Goal: Transaction & Acquisition: Subscribe to service/newsletter

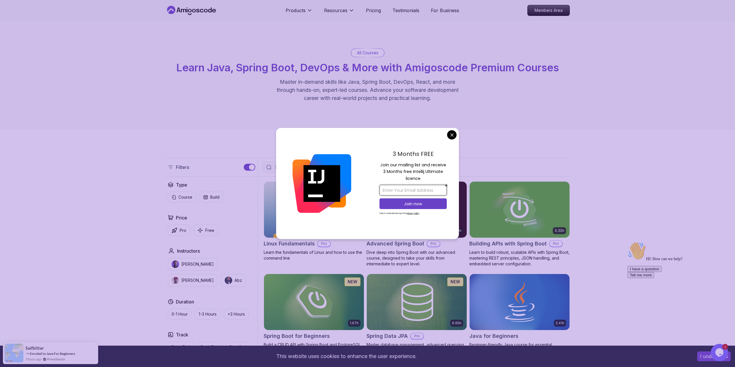
click at [420, 193] on input "email" at bounding box center [412, 190] width 67 height 11
type input "hbharunbas141@gmail.com"
click at [416, 207] on button "Join now" at bounding box center [412, 203] width 67 height 11
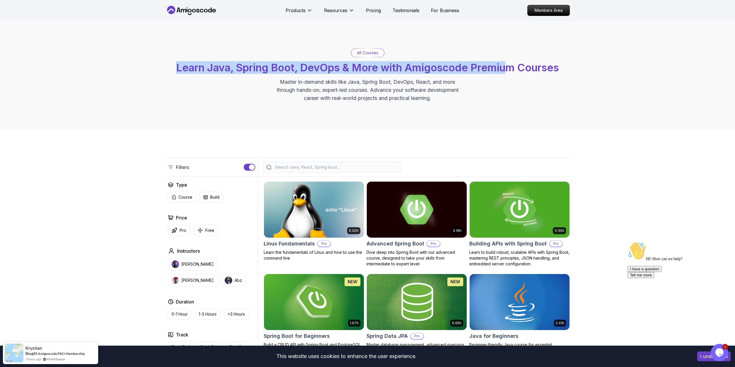
drag, startPoint x: 175, startPoint y: 69, endPoint x: 462, endPoint y: 96, distance: 288.4
click at [494, 101] on div "All Courses Learn Java, Spring Boot, DevOps & More with Amigoscode Premium Cour…" at bounding box center [367, 76] width 404 height 54
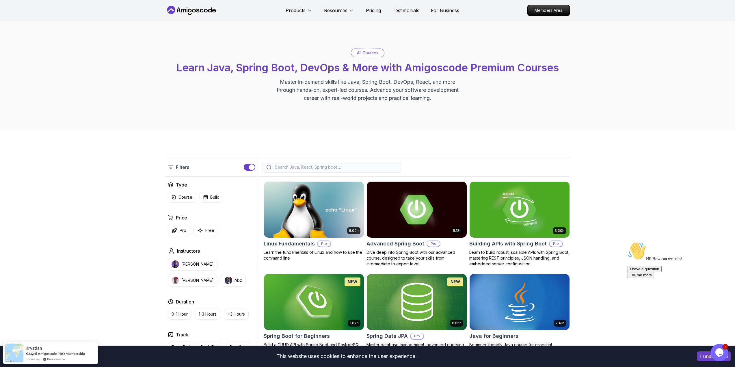
click at [436, 94] on p "Master in-demand skills like Java, Spring Boot, DevOps, React, and more through…" at bounding box center [368, 90] width 194 height 24
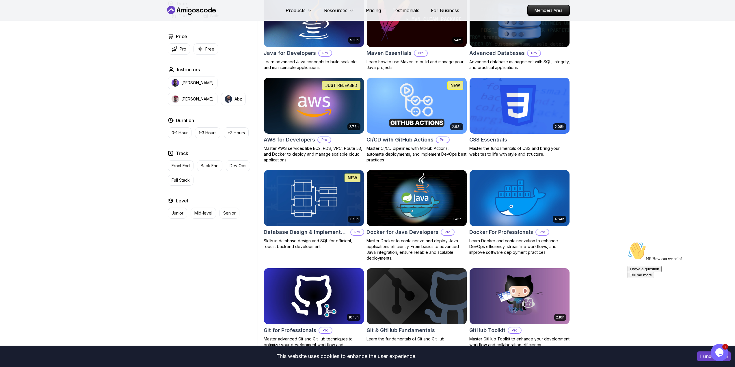
scroll to position [375, 0]
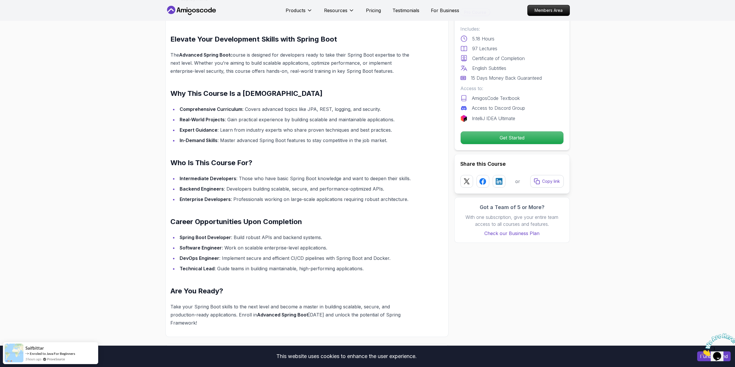
scroll to position [433, 0]
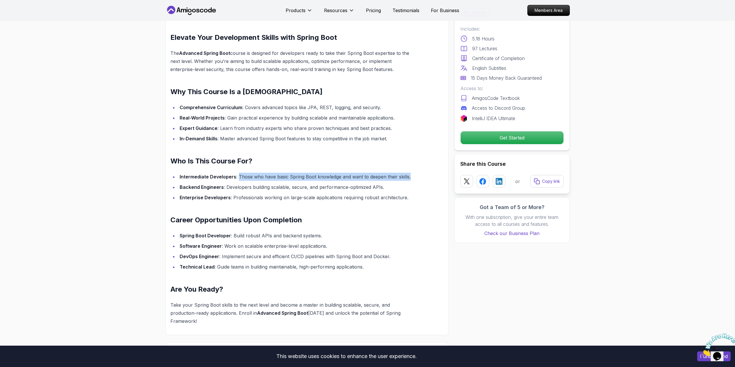
drag, startPoint x: 238, startPoint y: 170, endPoint x: 420, endPoint y: 170, distance: 182.0
click at [420, 170] on div "Elevate Your Development Skills with Spring Boot The Advanced Spring Boot cours…" at bounding box center [306, 175] width 283 height 321
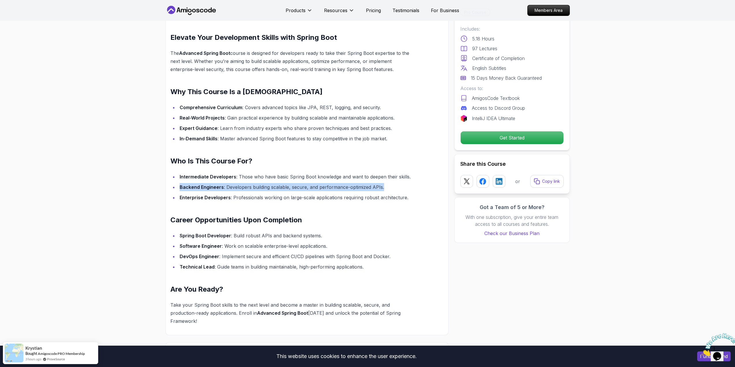
drag, startPoint x: 375, startPoint y: 181, endPoint x: 174, endPoint y: 181, distance: 201.6
click at [178, 183] on li "Backend Engineers : Developers building scalable, secure, and performance-optim…" at bounding box center [297, 187] width 238 height 8
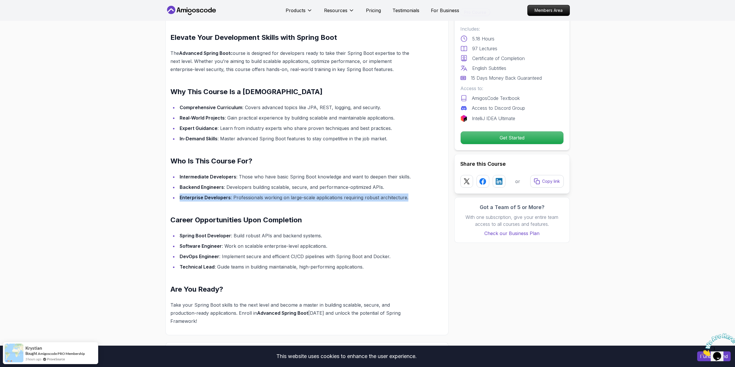
drag, startPoint x: 176, startPoint y: 190, endPoint x: 412, endPoint y: 191, distance: 235.4
click at [412, 191] on ul "Intermediate Developers : Those who have basic Spring Boot knowledge and want t…" at bounding box center [293, 187] width 246 height 29
click at [412, 194] on li "Enterprise Developers : Professionals working on large-scale applications requi…" at bounding box center [297, 198] width 238 height 8
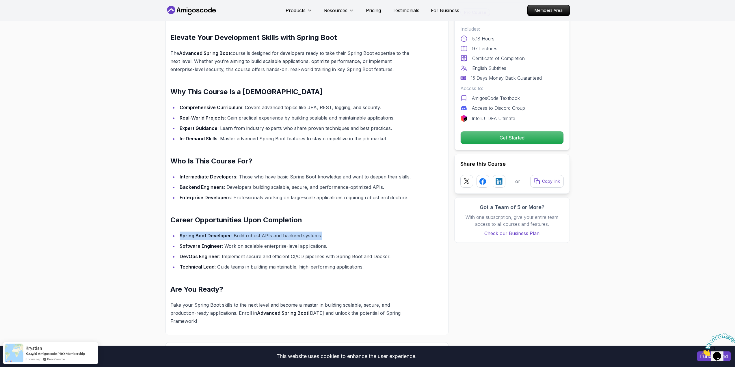
drag, startPoint x: 173, startPoint y: 225, endPoint x: 332, endPoint y: 228, distance: 158.6
click at [332, 232] on li "Spring Boot Developer : Build robust APIs and backend systems." at bounding box center [297, 236] width 238 height 8
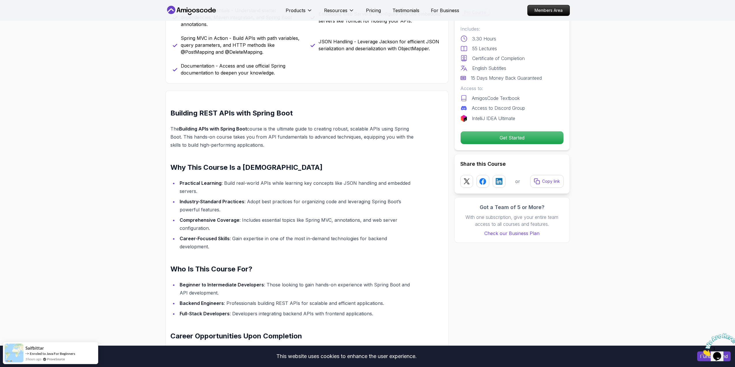
scroll to position [318, 0]
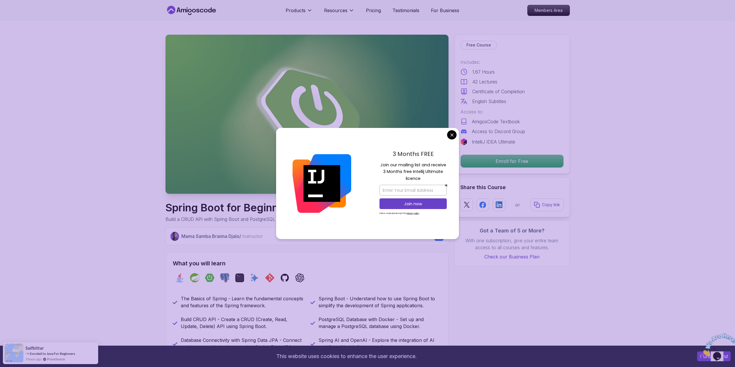
click at [446, 131] on div "3 Months FREE Join our mailing list and receive 3 Months free Intellij Ultimate…" at bounding box center [413, 183] width 92 height 111
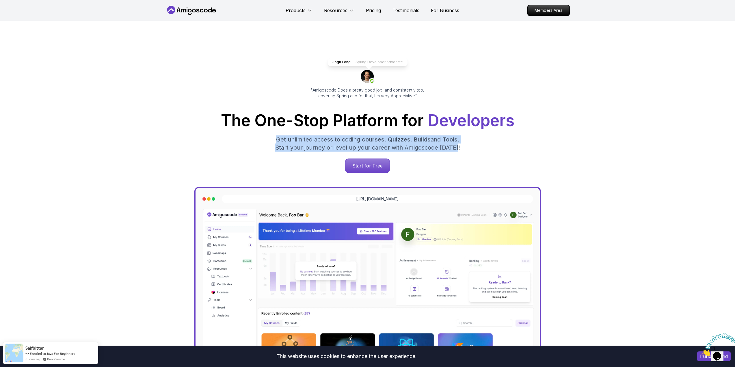
drag, startPoint x: 300, startPoint y: 141, endPoint x: 463, endPoint y: 151, distance: 162.6
click at [463, 151] on div "The One-Stop Platform for Developers Get unlimited access to coding courses , Q…" at bounding box center [367, 143] width 395 height 60
click at [463, 151] on p "Get unlimited access to coding courses , Quizzes , Builds and Tools . Start you…" at bounding box center [368, 143] width 194 height 16
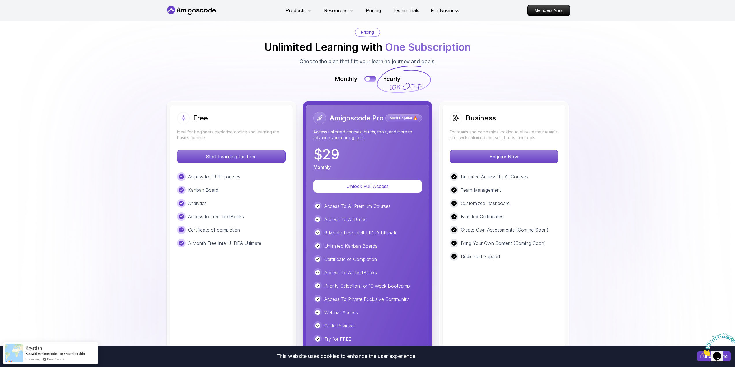
scroll to position [1264, 0]
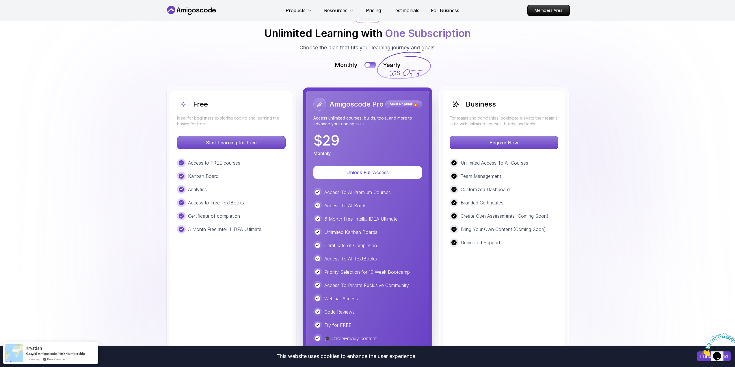
drag, startPoint x: 312, startPoint y: 155, endPoint x: 351, endPoint y: 154, distance: 38.1
click at [351, 154] on div "Amigoscode Pro Most Popular 🔥 Access unlimited courses, builds, tools, and more…" at bounding box center [367, 227] width 123 height 273
click at [351, 154] on div "$ 29 Monthly" at bounding box center [367, 145] width 109 height 23
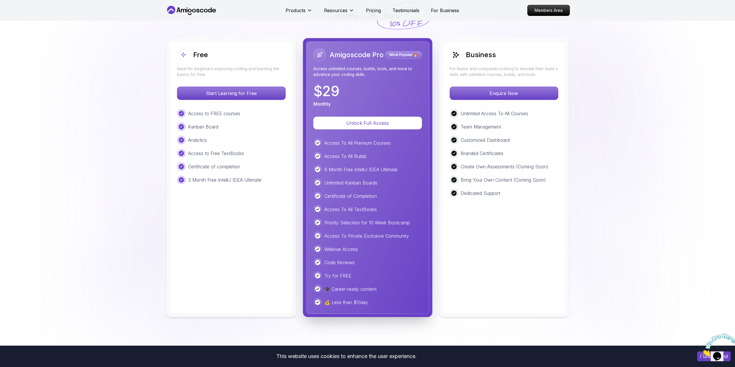
scroll to position [1322, 0]
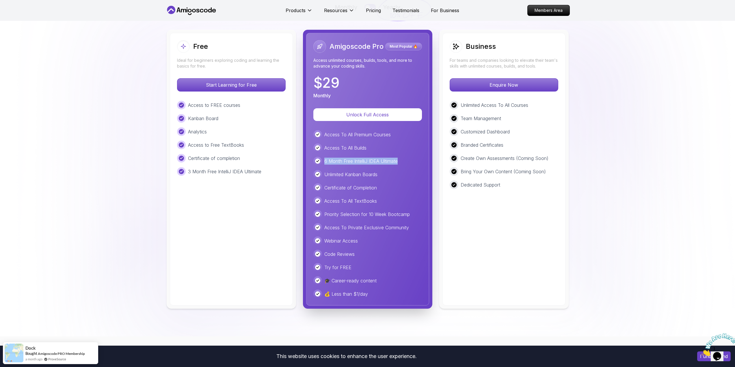
drag, startPoint x: 325, startPoint y: 161, endPoint x: 402, endPoint y: 161, distance: 76.5
click at [402, 161] on div "6 Month Free IntelliJ IDEA Ultimate" at bounding box center [367, 161] width 109 height 9
drag, startPoint x: 383, startPoint y: 175, endPoint x: 321, endPoint y: 174, distance: 62.7
click at [321, 174] on div "Unlimited Kanban Boards" at bounding box center [367, 174] width 109 height 9
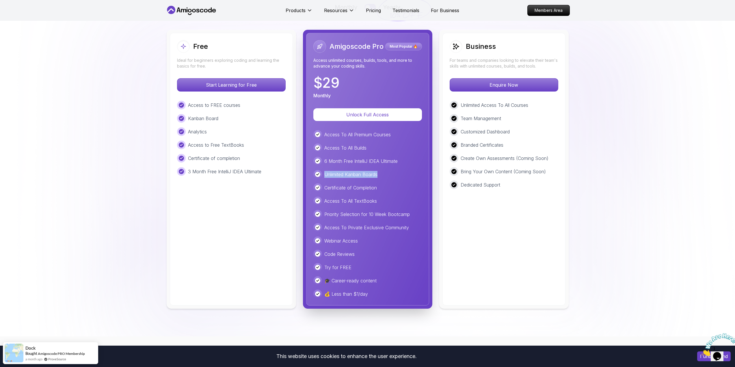
click at [332, 174] on p "Unlimited Kanban Boards" at bounding box center [350, 174] width 53 height 7
drag, startPoint x: 323, startPoint y: 185, endPoint x: 382, endPoint y: 187, distance: 59.3
click at [382, 187] on div "Certificate of Completion" at bounding box center [367, 187] width 109 height 9
drag, startPoint x: 382, startPoint y: 200, endPoint x: 325, endPoint y: 201, distance: 56.9
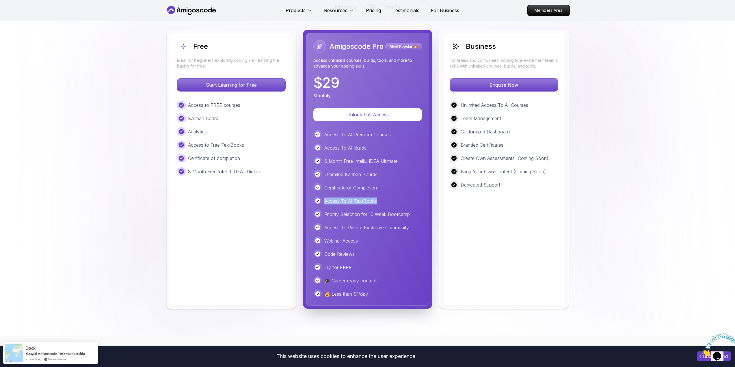
click at [325, 201] on div "Access To All TextBooks" at bounding box center [367, 201] width 109 height 9
click at [325, 201] on p "Access To All TextBooks" at bounding box center [350, 201] width 53 height 7
drag, startPoint x: 325, startPoint y: 226, endPoint x: 411, endPoint y: 229, distance: 86.7
click at [411, 229] on div "Access To Private Exclusive Community" at bounding box center [367, 227] width 109 height 9
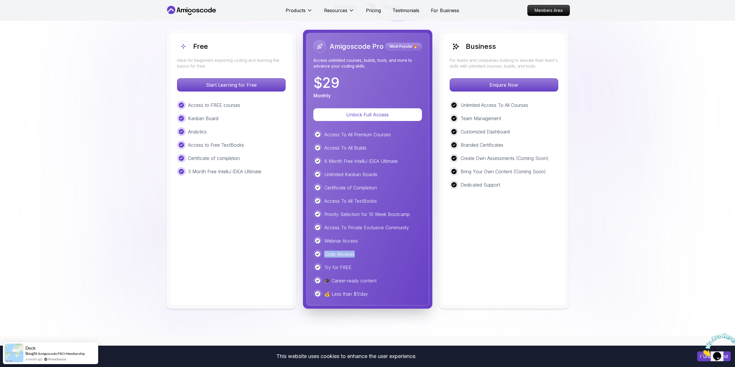
drag, startPoint x: 366, startPoint y: 255, endPoint x: 326, endPoint y: 256, distance: 39.9
click at [326, 256] on div "Code Reviews" at bounding box center [367, 254] width 109 height 9
click at [326, 256] on p "Code Reviews" at bounding box center [339, 254] width 30 height 7
drag, startPoint x: 333, startPoint y: 280, endPoint x: 379, endPoint y: 281, distance: 46.2
click at [379, 281] on div "🎓 Career-ready content" at bounding box center [367, 280] width 109 height 9
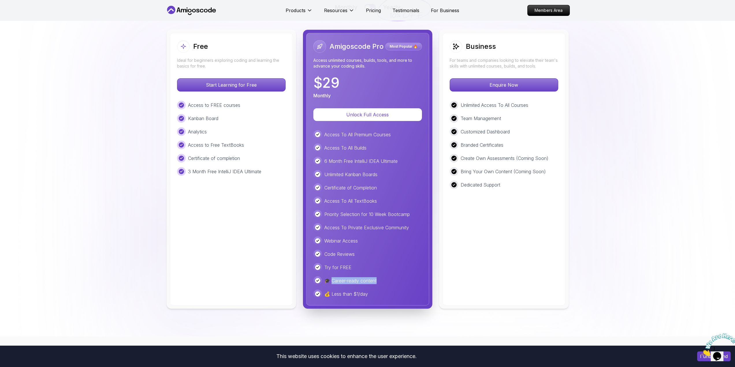
click at [379, 281] on div "🎓 Career-ready content" at bounding box center [367, 280] width 109 height 9
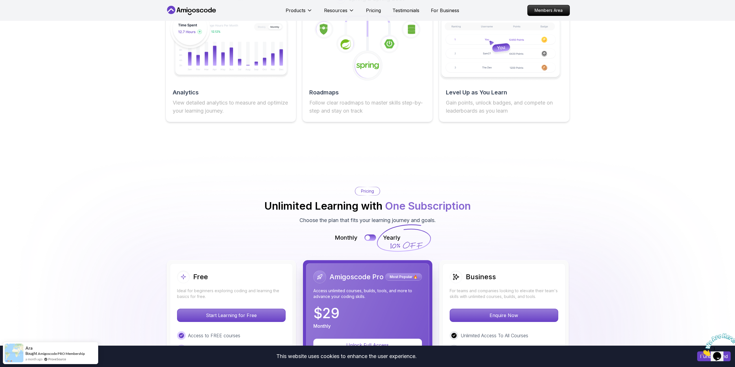
scroll to position [1091, 0]
